Goal: Find contact information: Find contact information

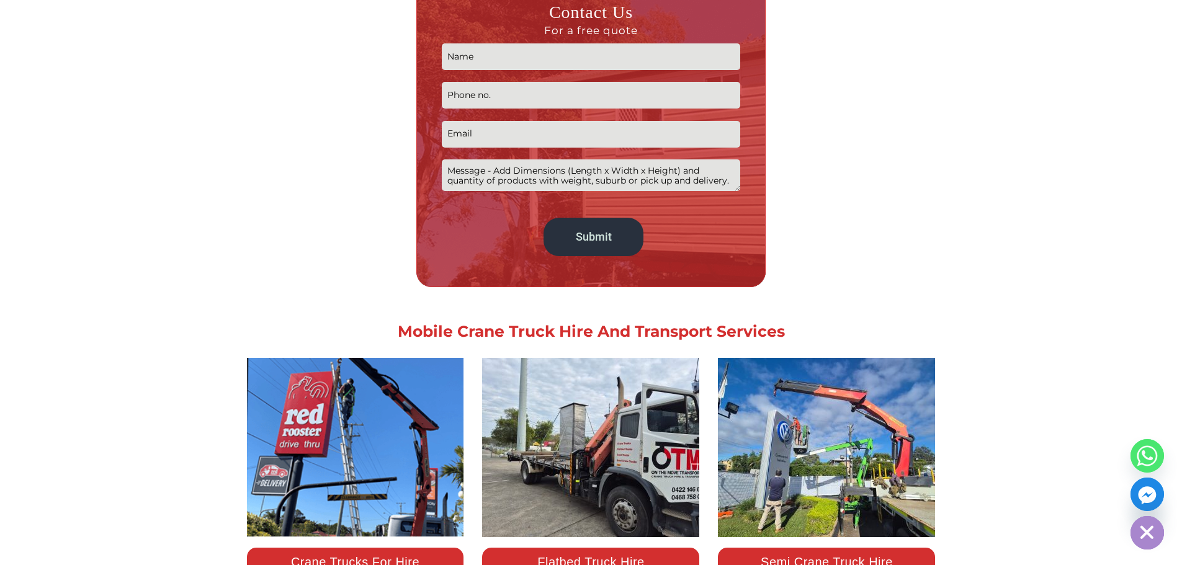
scroll to position [1055, 0]
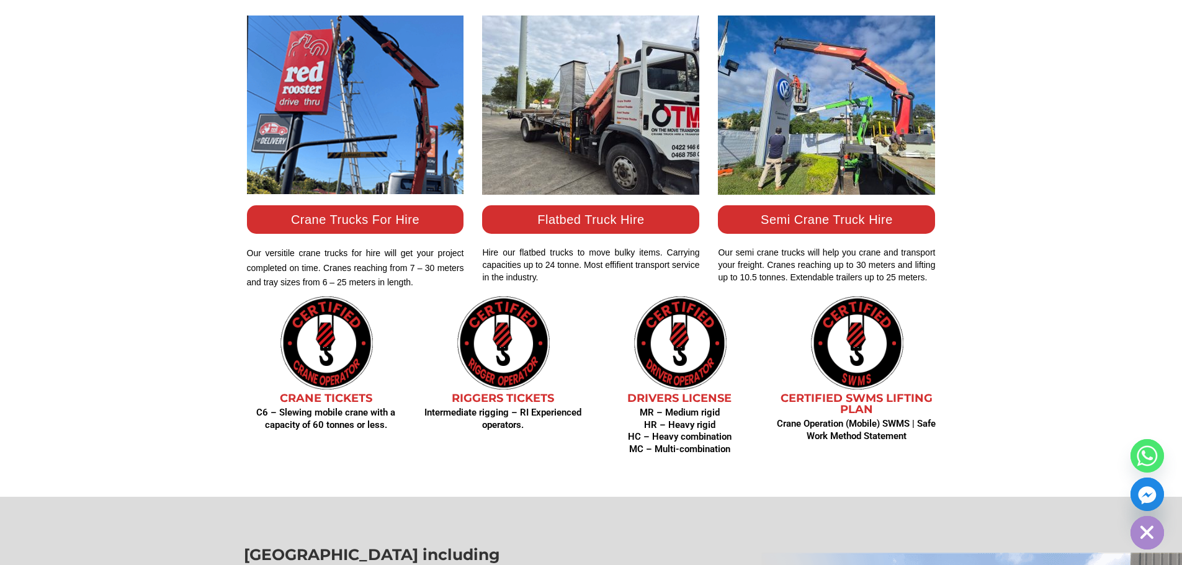
drag, startPoint x: 120, startPoint y: 168, endPoint x: 110, endPoint y: 190, distance: 24.1
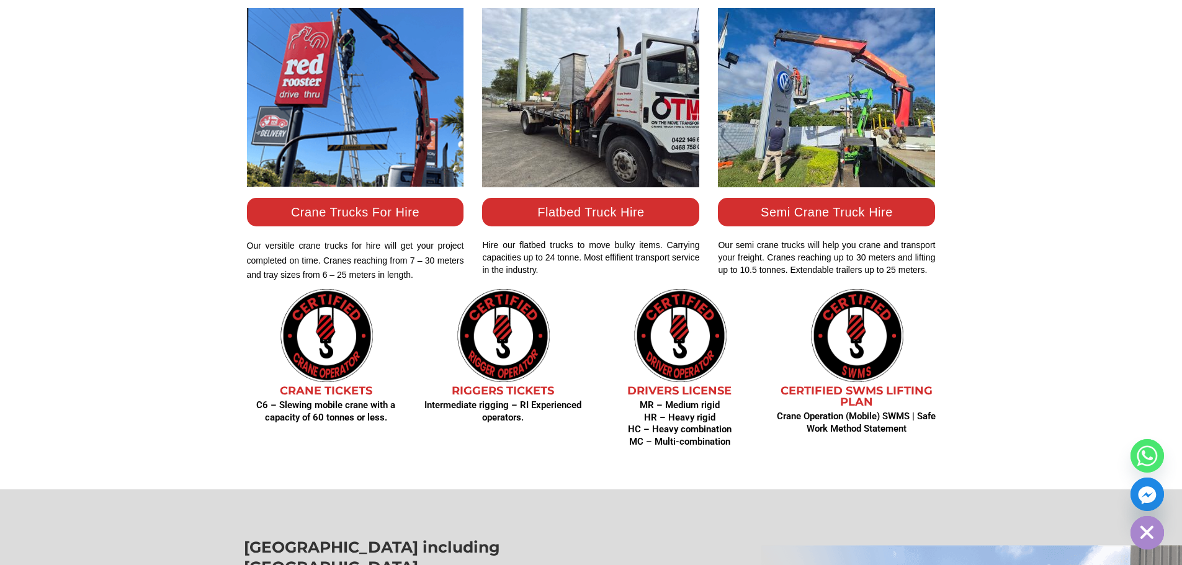
scroll to position [1527, 0]
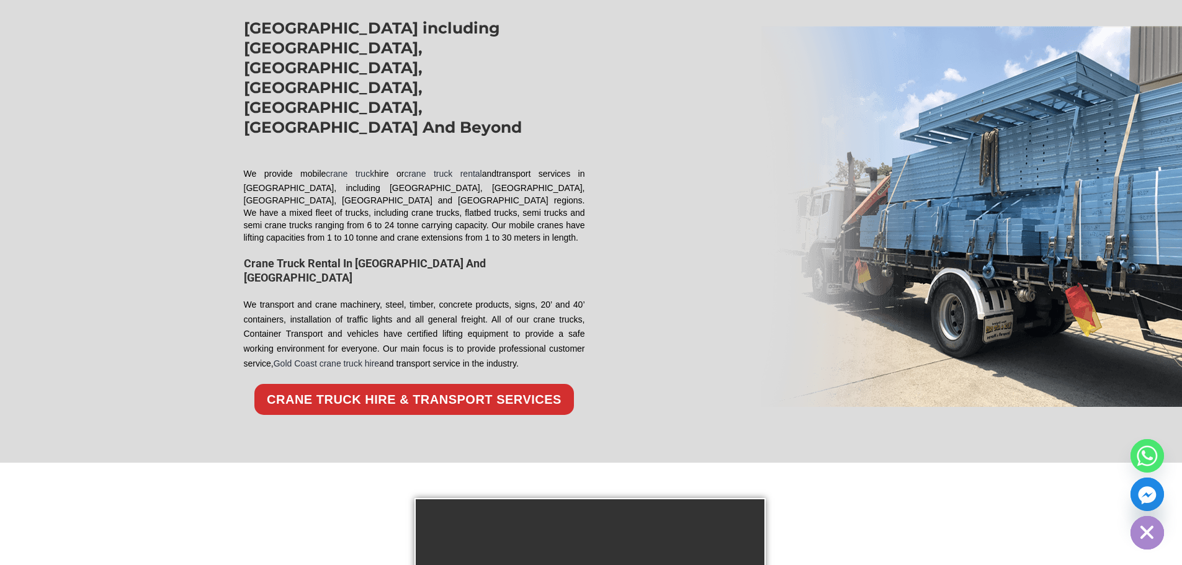
drag, startPoint x: 113, startPoint y: 159, endPoint x: 110, endPoint y: 166, distance: 7.3
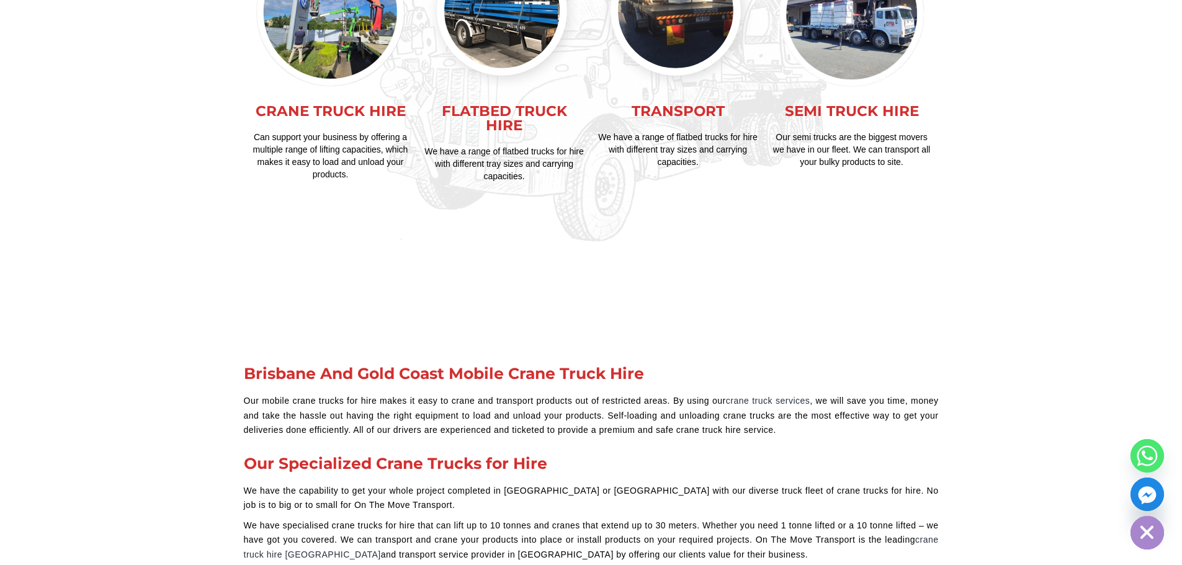
drag, startPoint x: 202, startPoint y: 321, endPoint x: 191, endPoint y: 277, distance: 45.3
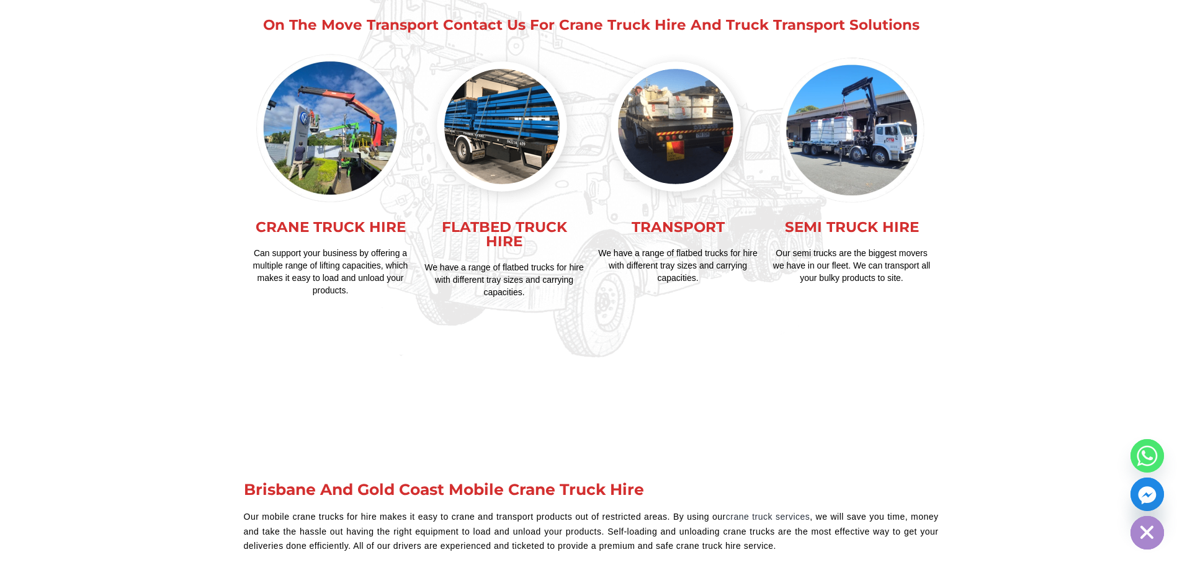
scroll to position [713, 0]
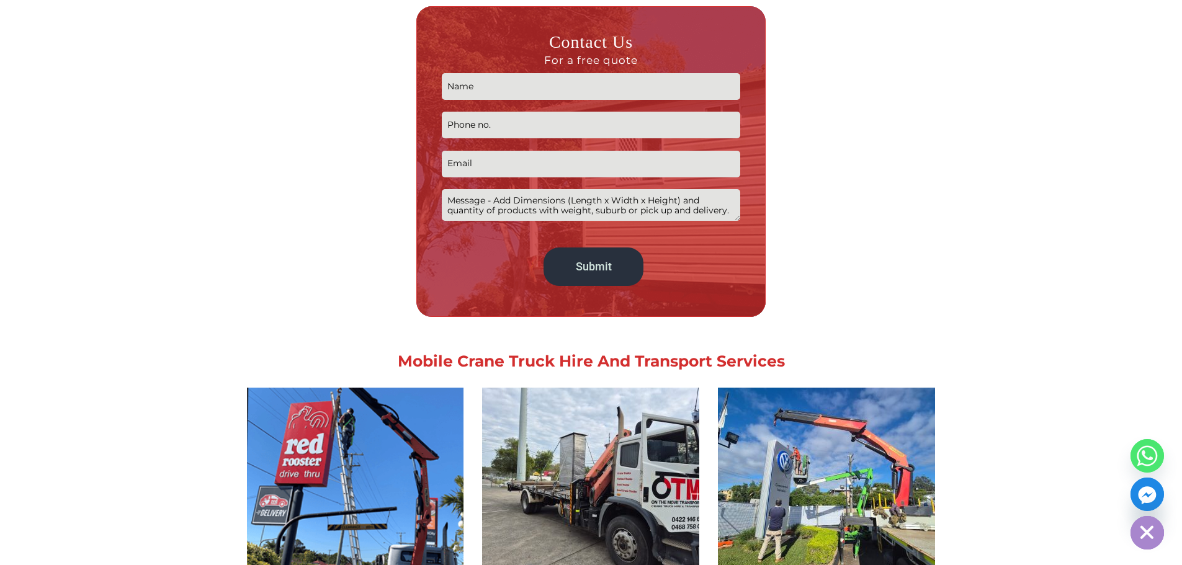
drag, startPoint x: 183, startPoint y: 353, endPoint x: 208, endPoint y: 105, distance: 248.8
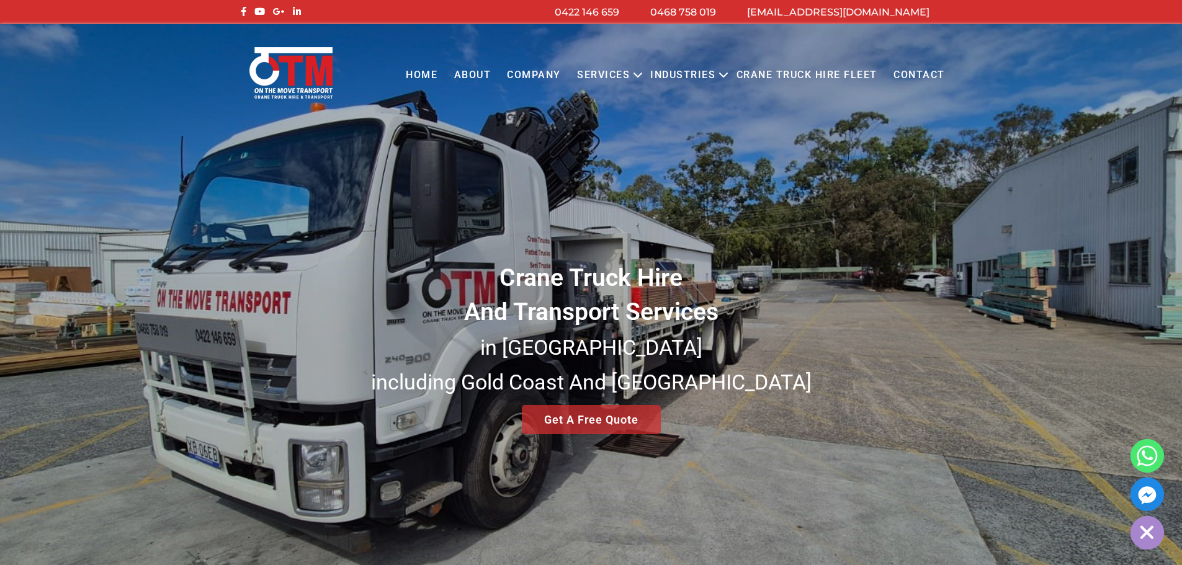
click at [918, 71] on link "Contact" at bounding box center [919, 75] width 68 height 34
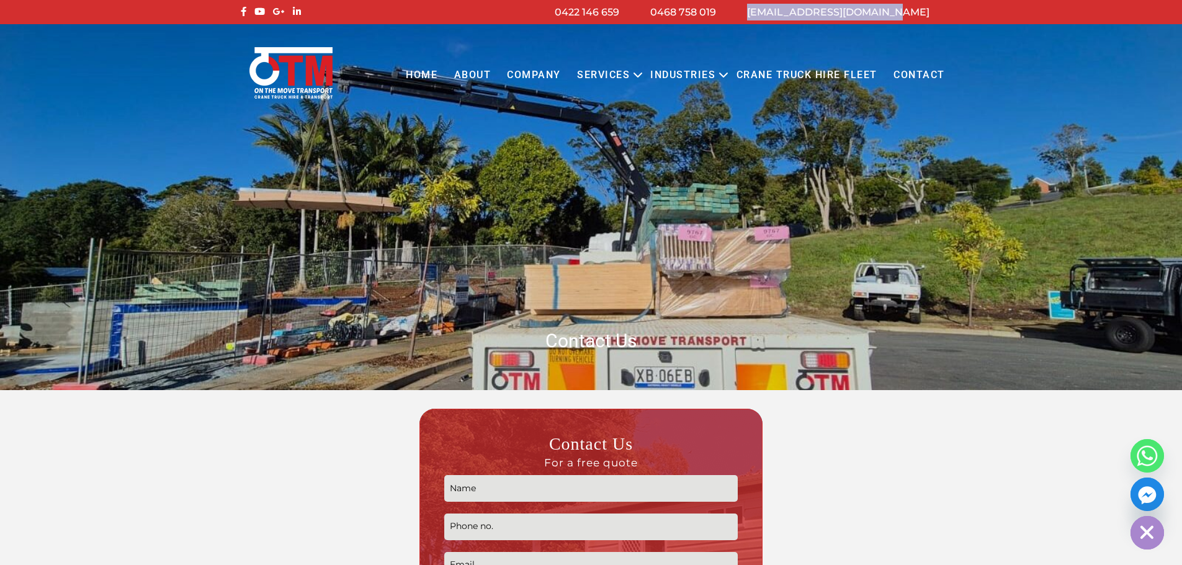
click at [944, 11] on div "[EMAIL_ADDRESS][DOMAIN_NAME] 0468 758 019 0422 146 659" at bounding box center [591, 12] width 726 height 17
copy div "[EMAIL_ADDRESS][DOMAIN_NAME]"
click at [230, 191] on img at bounding box center [591, 207] width 1182 height 367
click at [552, 164] on img at bounding box center [591, 207] width 1182 height 367
click at [609, 45] on ul "Home About COMPANY Services Open menu CRANE TRUCK HIRE FLATBED TRUCK HIRE TILT …" at bounding box center [675, 65] width 555 height 56
